Goal: Transaction & Acquisition: Purchase product/service

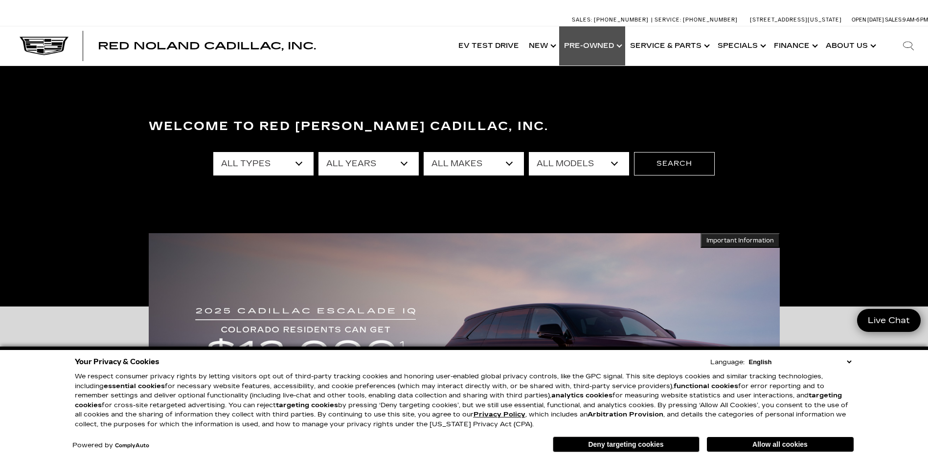
click at [602, 48] on link "Show Pre-Owned" at bounding box center [592, 45] width 66 height 39
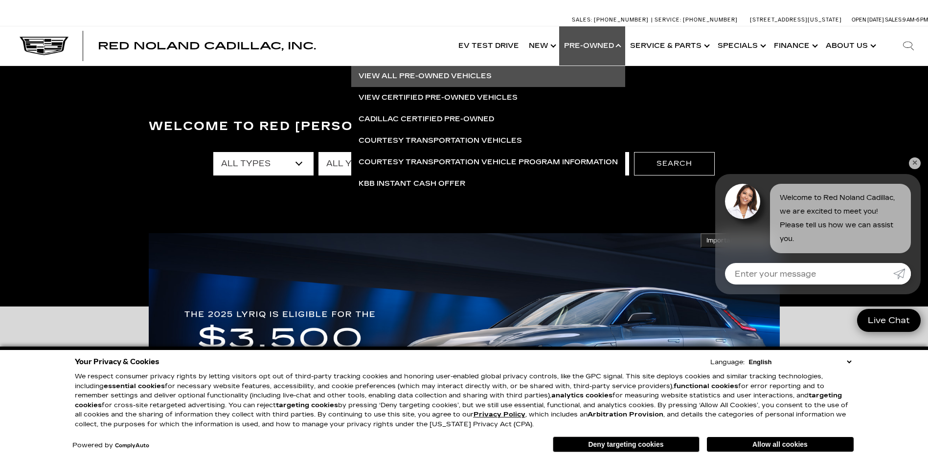
click at [499, 74] on link "View All Pre-Owned Vehicles" at bounding box center [488, 77] width 274 height 22
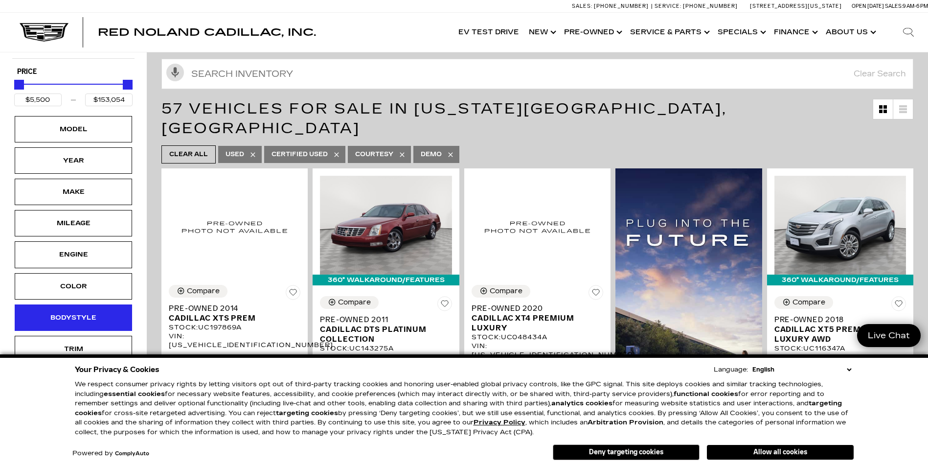
scroll to position [98, 0]
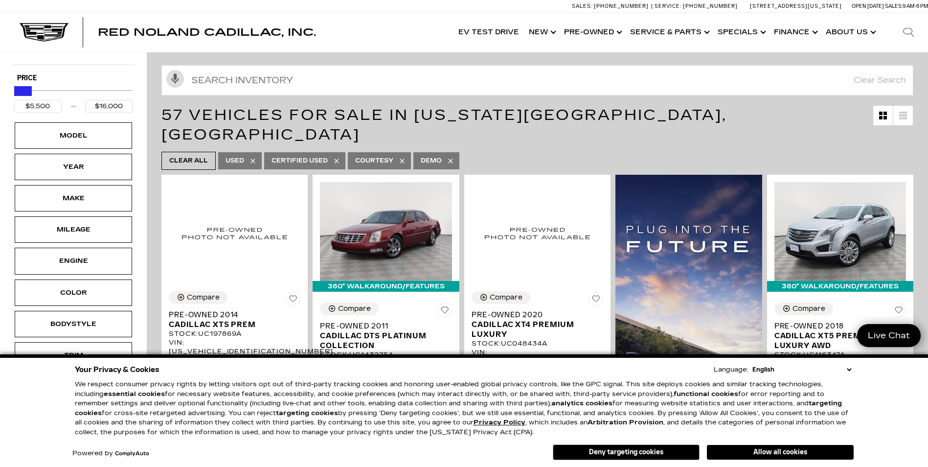
type input "$15,500"
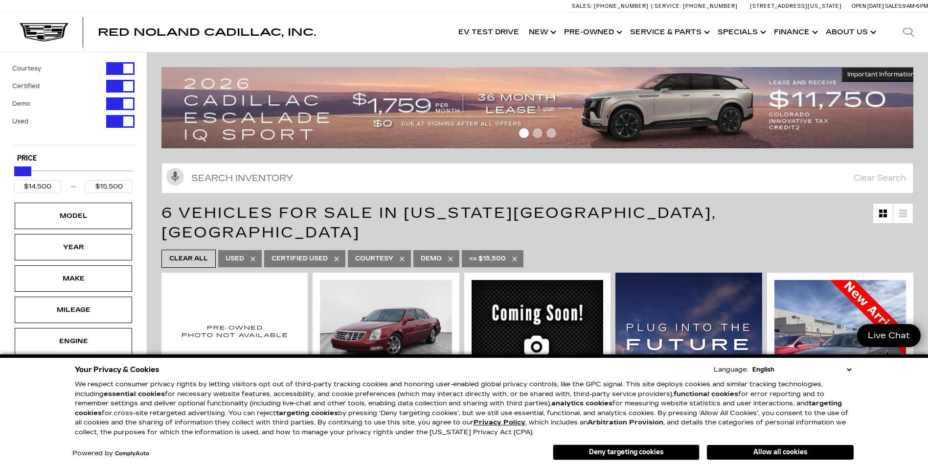
type input "$15,500"
type input "$16,000"
type input "$16,500"
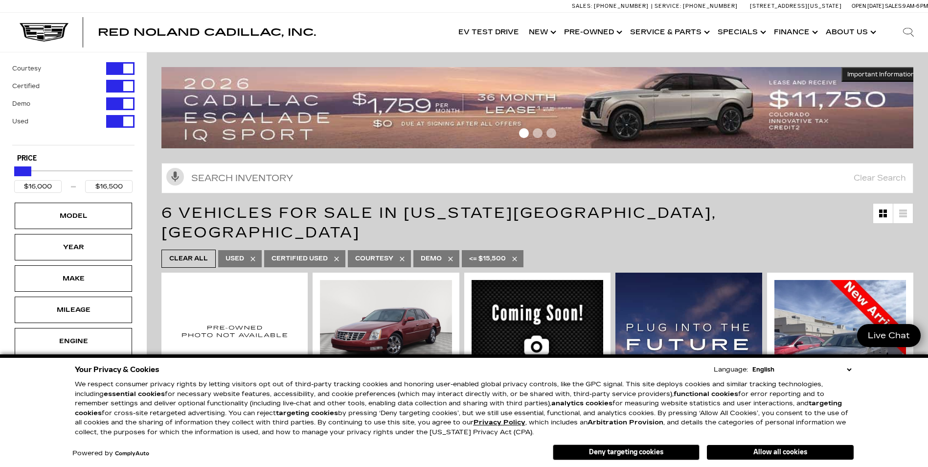
type input "$17,000"
type input "$17,500"
type input "$18,000"
type input "$18,500"
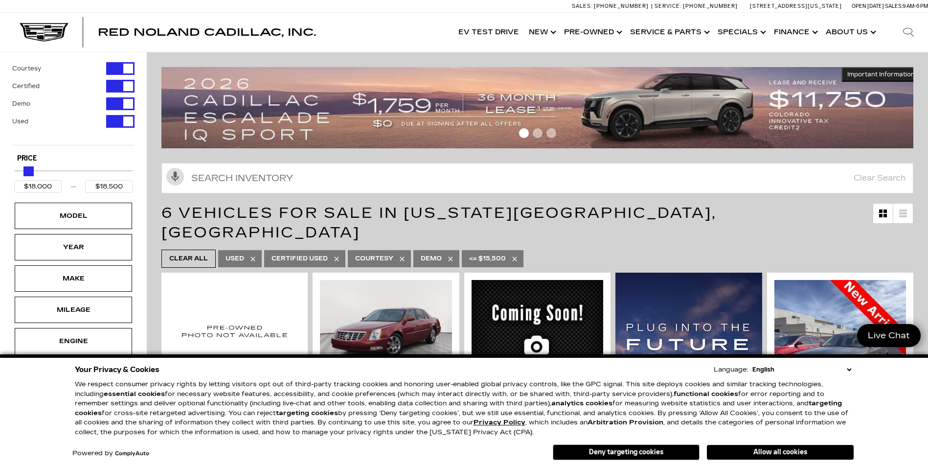
drag, startPoint x: 130, startPoint y: 91, endPoint x: 11, endPoint y: 165, distance: 140.2
click at [11, 165] on div "Courtesy Certified Demo Used Type Price $18,000 $18,500 Model Year Make Mileage…" at bounding box center [73, 305] width 147 height 507
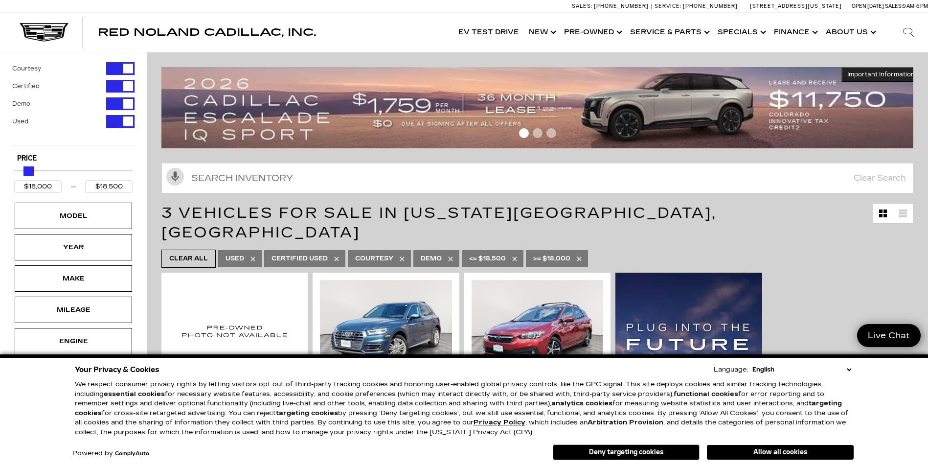
type input "$16,500"
type input "$17,000"
type input "$14,500"
type input "$15,000"
type input "$12,500"
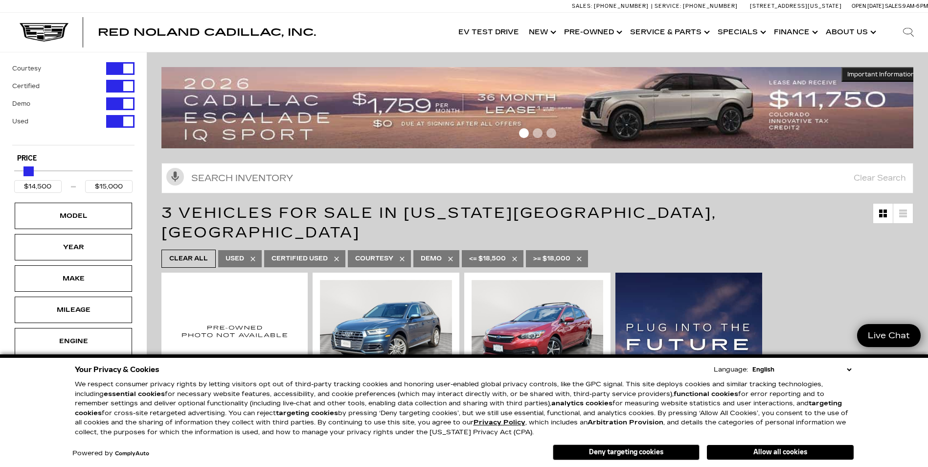
type input "$13,000"
type input "$10,000"
type input "$10,500"
type input "$8,500"
type input "$9,000"
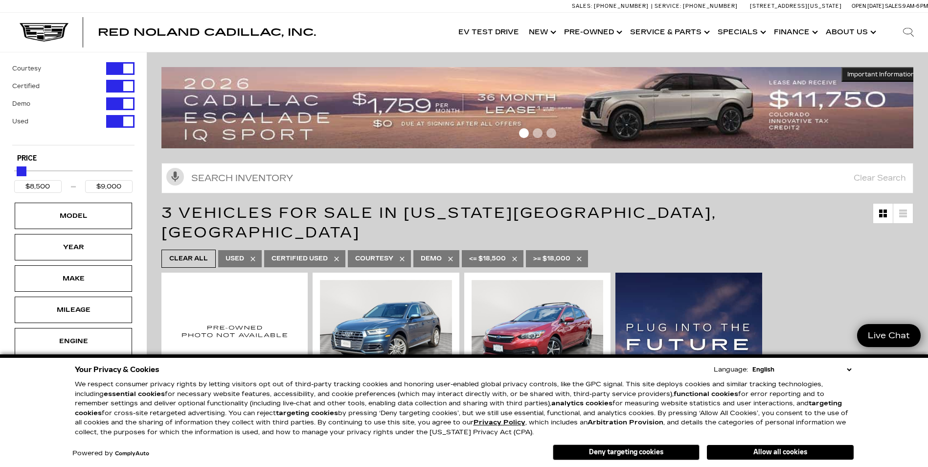
type input "$8,000"
type input "$8,500"
type input "$6,500"
type input "$7,000"
type input "$6,000"
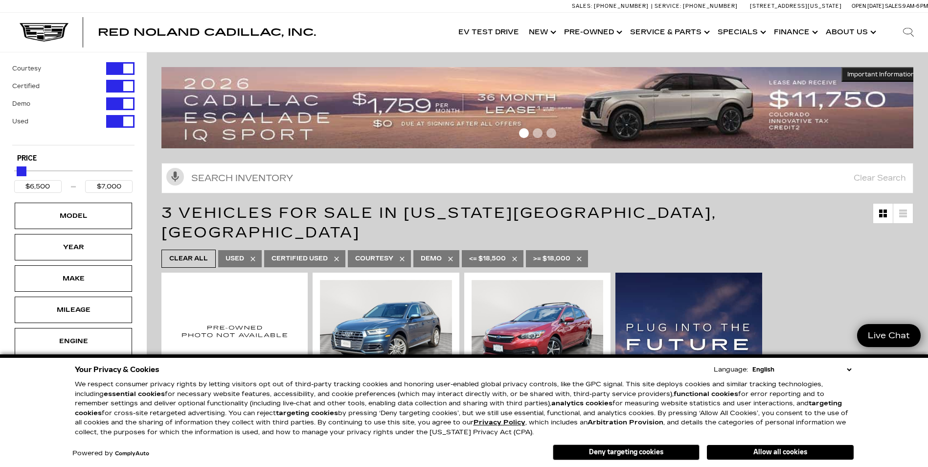
type input "$6,500"
type input "$5,500"
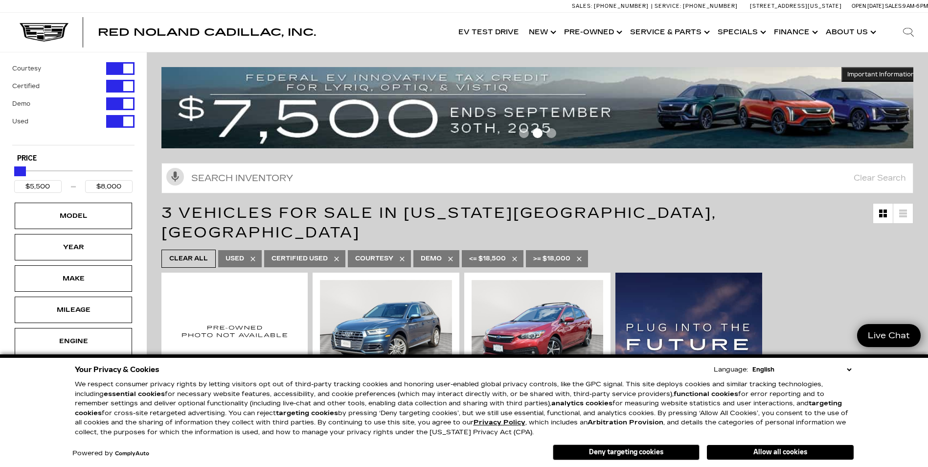
click at [23, 170] on div "Maximum Price" at bounding box center [21, 171] width 10 height 10
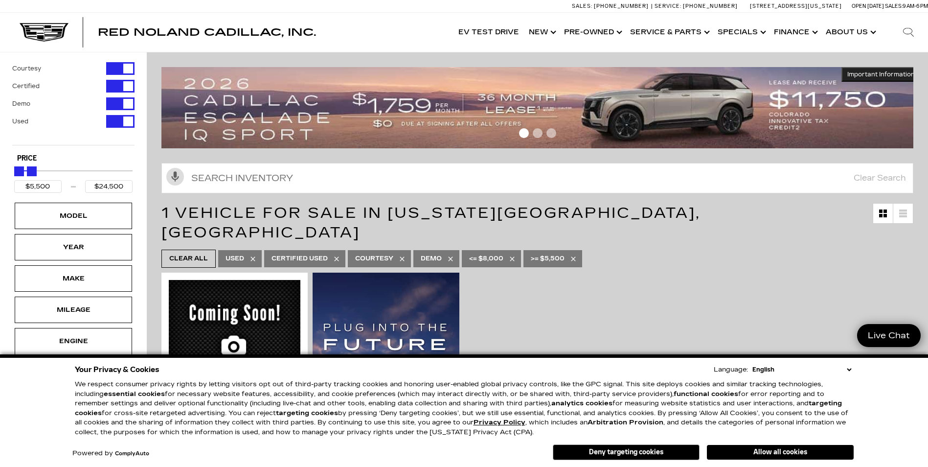
type input "$25,000"
click at [30, 169] on div "Maximum Price" at bounding box center [33, 171] width 10 height 10
